Goal: Transaction & Acquisition: Purchase product/service

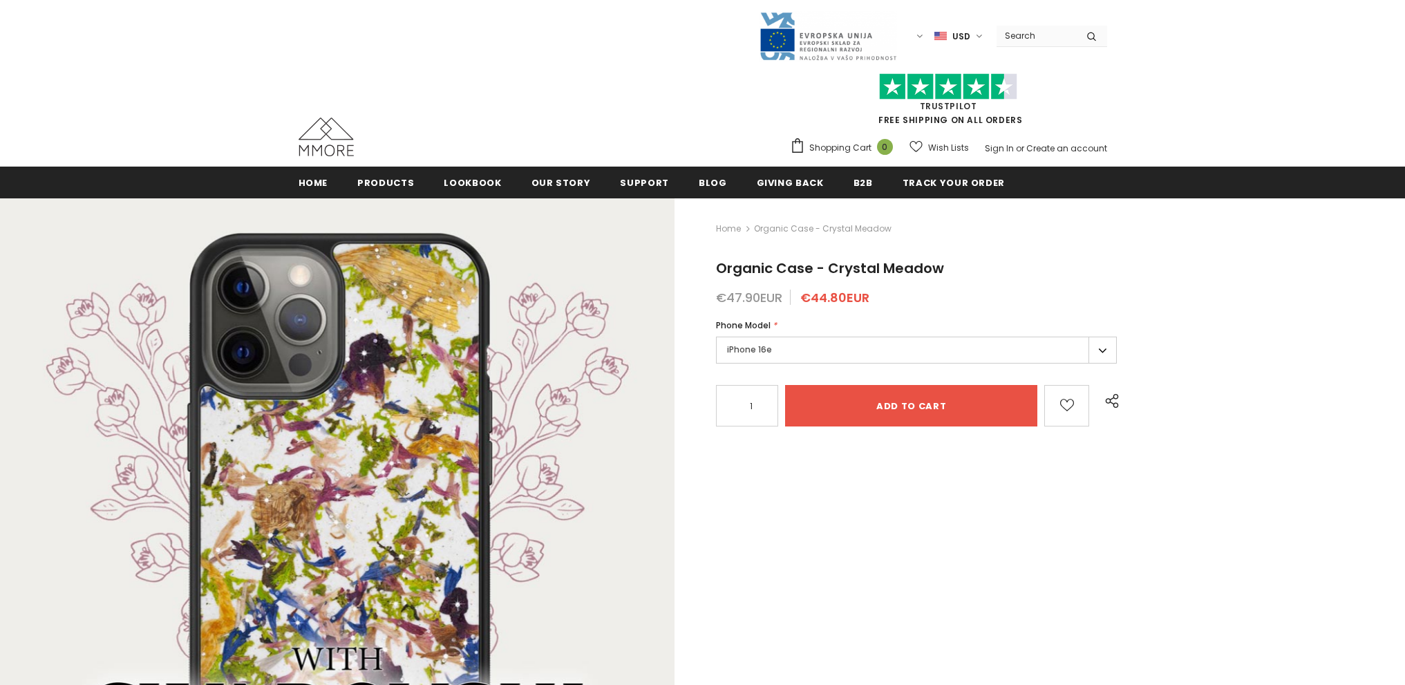
click at [989, 345] on label "iPhone 16e" at bounding box center [917, 350] width 402 height 27
click at [1192, 307] on div "Home Organic Case - [GEOGRAPHIC_DATA] Organic Case - [GEOGRAPHIC_DATA] €47.90EU…" at bounding box center [1039, 545] width 730 height 695
click at [825, 353] on label "iPhone 16e" at bounding box center [917, 350] width 402 height 27
click at [1102, 352] on label "iPhone 16e" at bounding box center [917, 350] width 402 height 27
click at [1235, 357] on div "Home Organic Case - [GEOGRAPHIC_DATA] Organic Case - [GEOGRAPHIC_DATA] €47.90EU…" at bounding box center [1039, 545] width 730 height 695
